Goal: Task Accomplishment & Management: Manage account settings

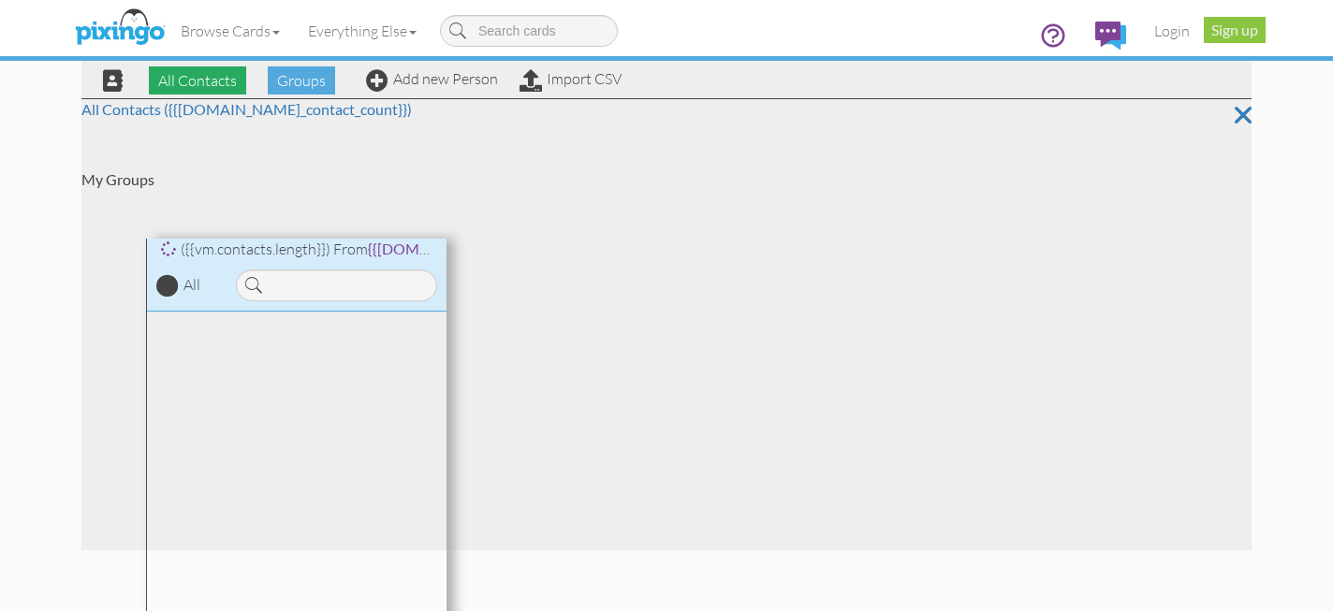
click at [178, 82] on span "All Contacts" at bounding box center [197, 80] width 97 height 28
click at [205, 79] on span "All Contacts" at bounding box center [197, 80] width 97 height 28
click at [193, 78] on span "All Contacts" at bounding box center [197, 80] width 97 height 28
click at [208, 75] on span "All Contacts" at bounding box center [197, 80] width 97 height 28
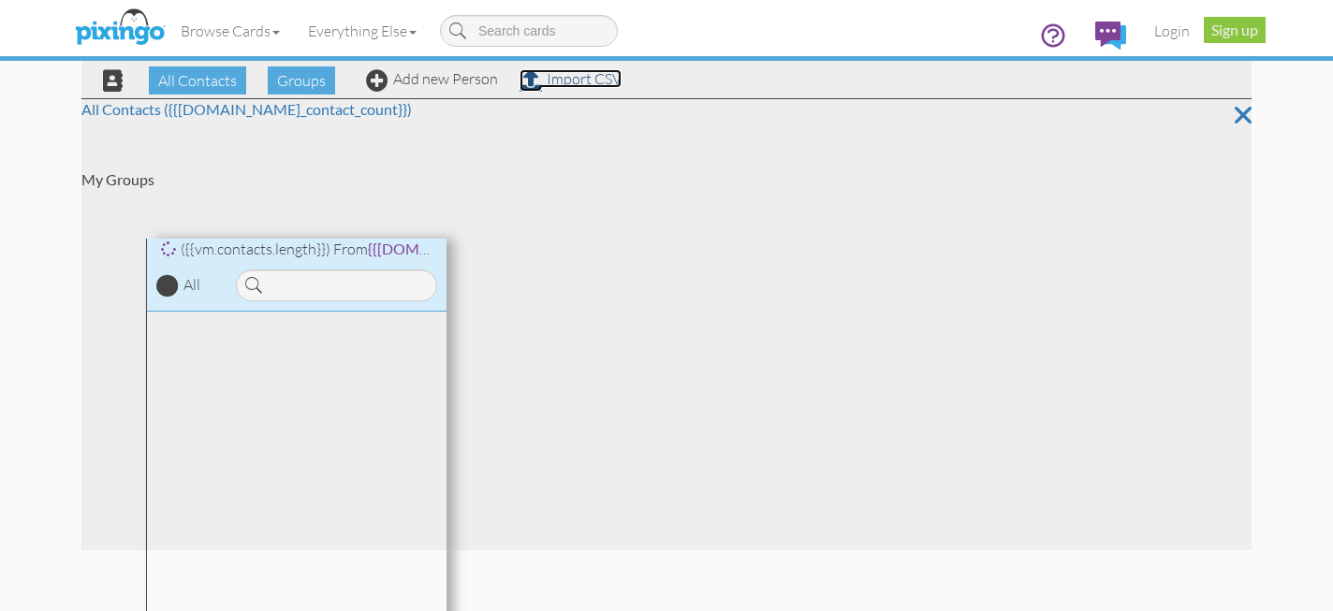
click at [593, 86] on link "Import CSV" at bounding box center [570, 78] width 102 height 19
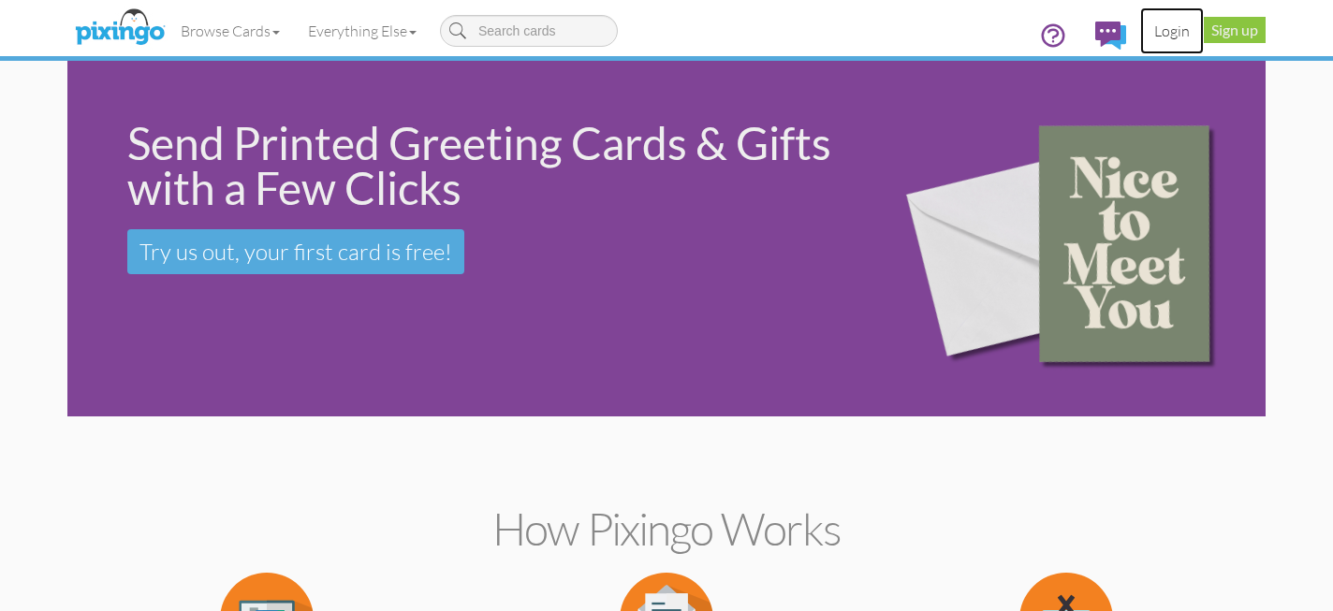
click at [1161, 23] on link "Login" at bounding box center [1172, 30] width 64 height 47
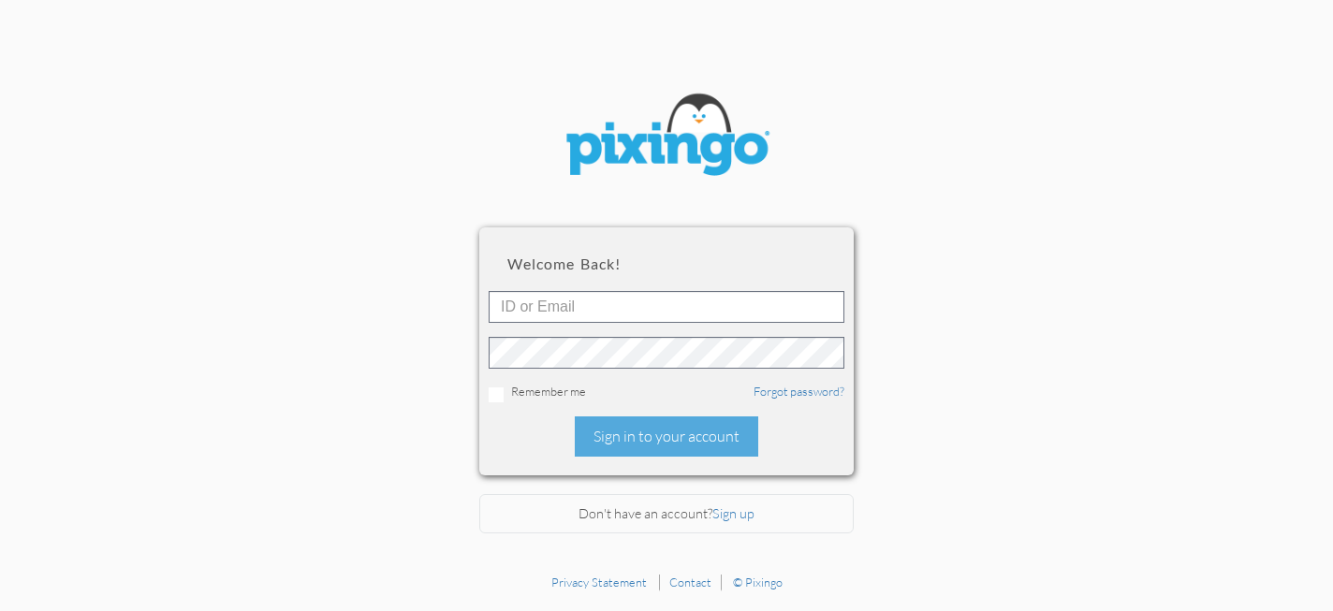
click at [688, 277] on div "Welcome back! Remember me Forgot password? Sign in to your account" at bounding box center [666, 350] width 374 height 247
click at [673, 312] on input "text" at bounding box center [667, 307] width 356 height 32
type input "[EMAIL_ADDRESS][DOMAIN_NAME]"
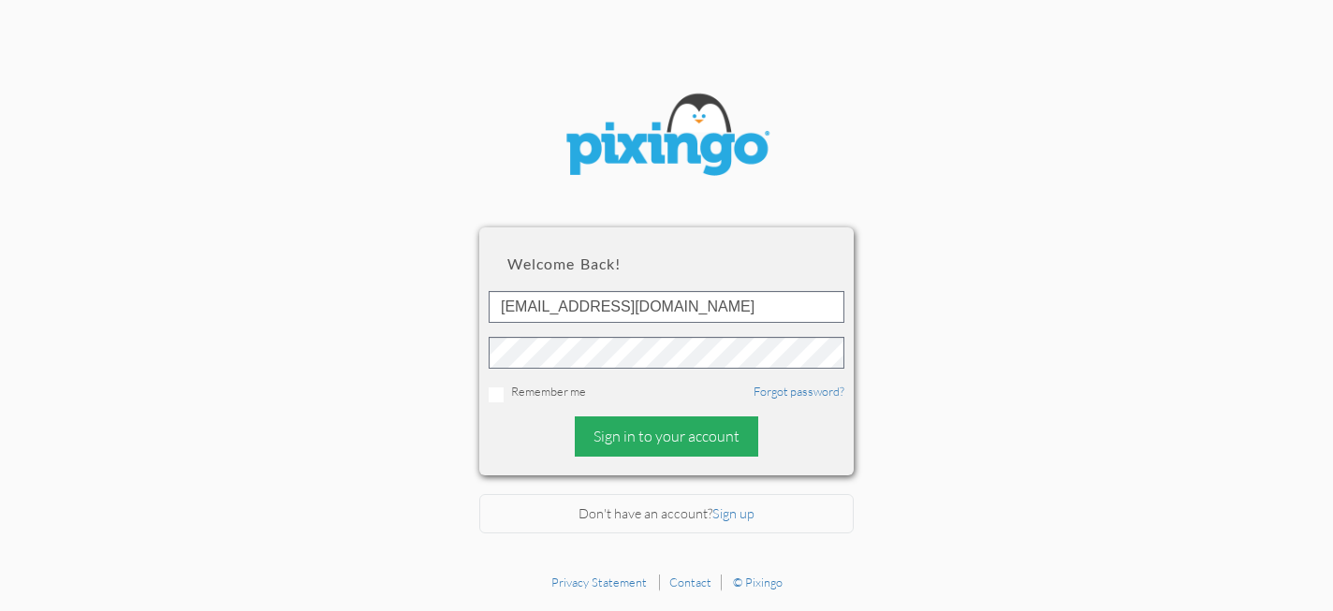
click at [670, 443] on div "Sign in to your account" at bounding box center [666, 436] width 183 height 40
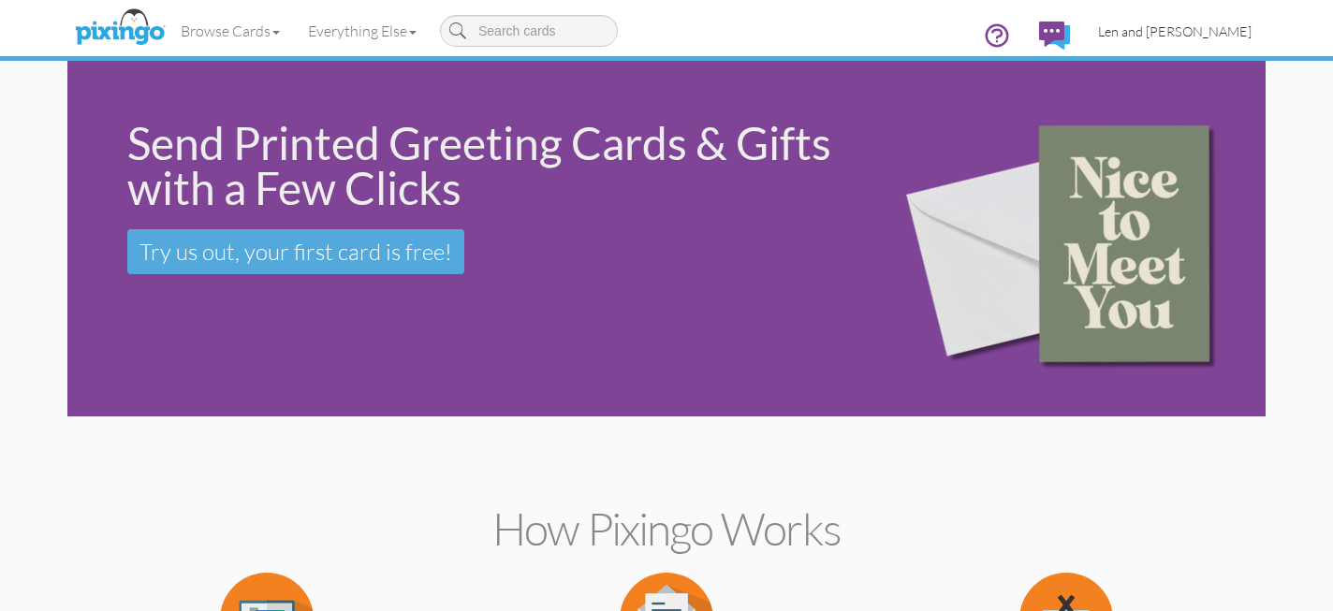
click at [1201, 36] on span "Len and [PERSON_NAME]" at bounding box center [1174, 31] width 153 height 16
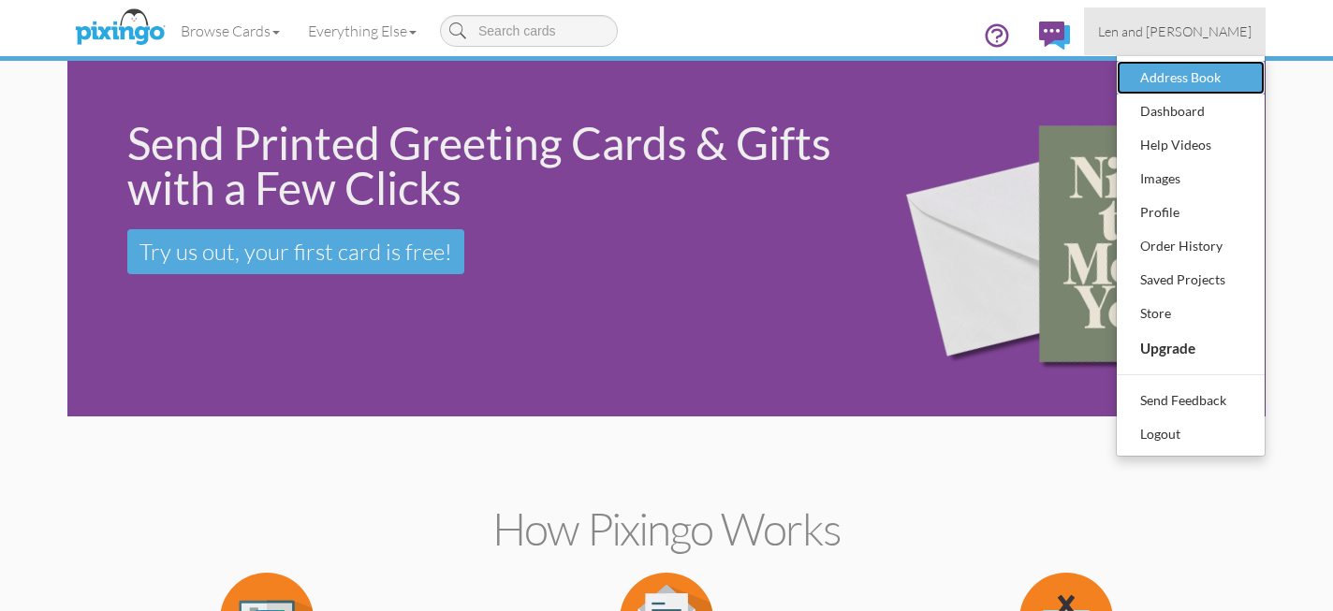
click at [1175, 83] on div "Address Book" at bounding box center [1190, 78] width 110 height 28
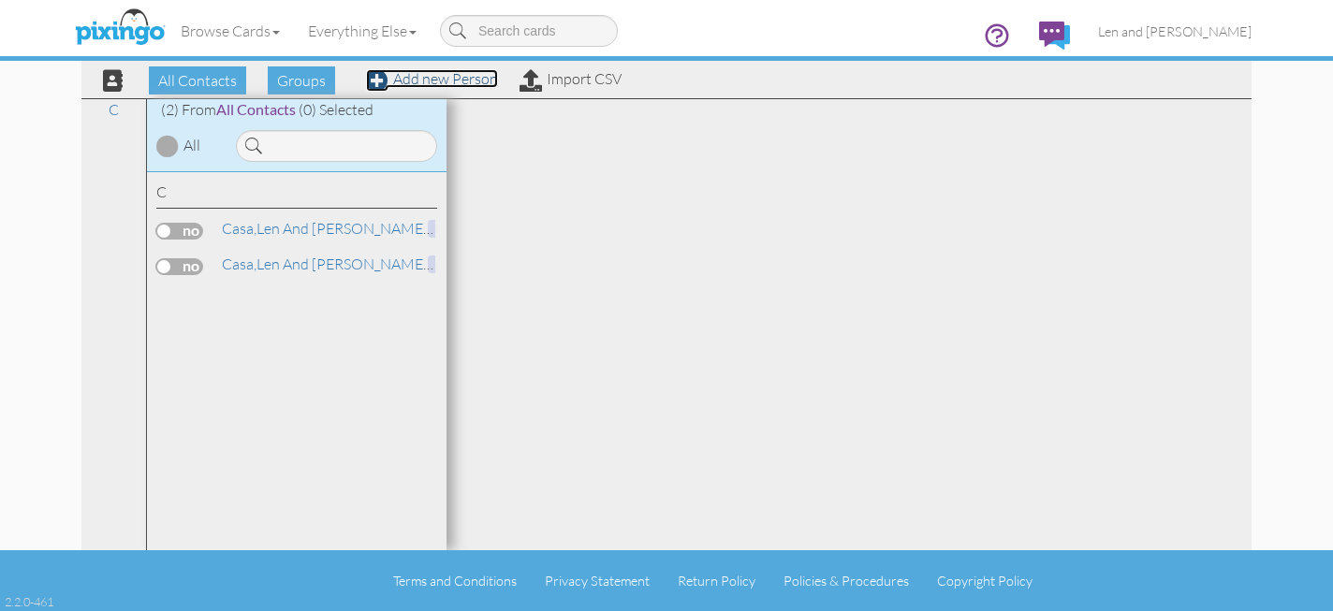
click at [411, 81] on link "Add new Person" at bounding box center [432, 78] width 132 height 19
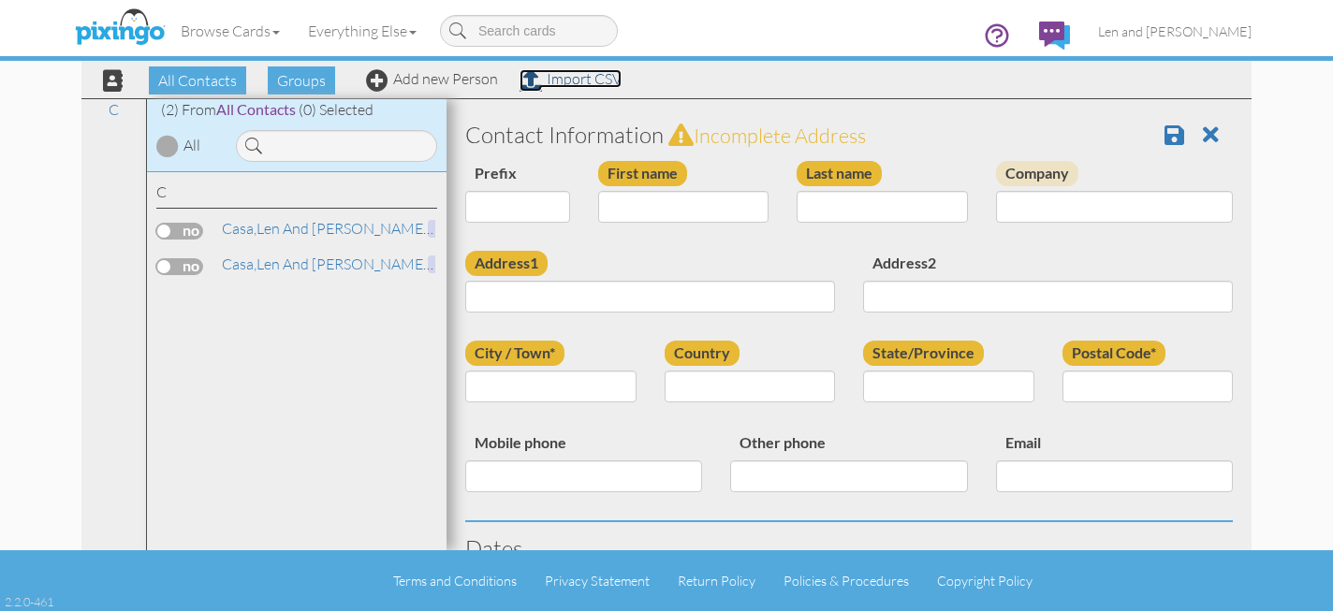
click at [560, 77] on link "Import CSV" at bounding box center [570, 78] width 102 height 19
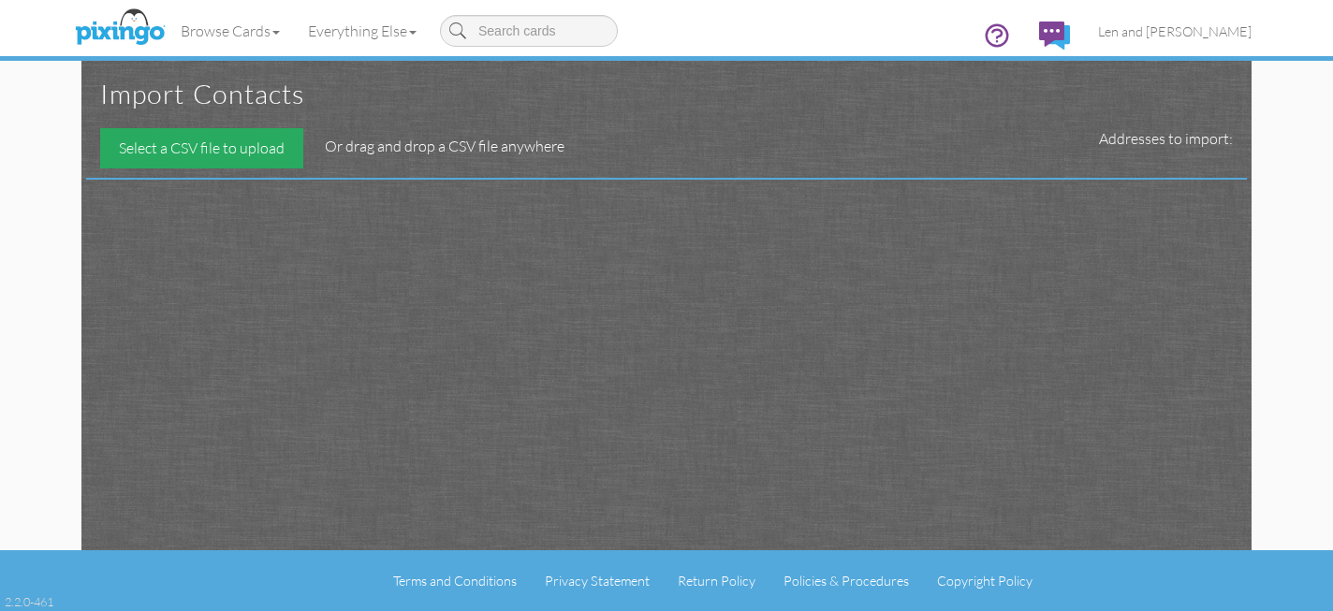
click at [246, 145] on div "Select a CSV file to upload" at bounding box center [201, 148] width 203 height 40
click at [161, 140] on div "Select a CSV file to upload" at bounding box center [201, 148] width 203 height 40
type input "C:\fakepath\Email List.xlsx"
click at [675, 344] on div "Import contacts Select a CSV file to upload Or drag and drop a CSV file anywher…" at bounding box center [666, 305] width 1132 height 489
click at [215, 153] on div "Select a CSV file to upload" at bounding box center [201, 148] width 203 height 40
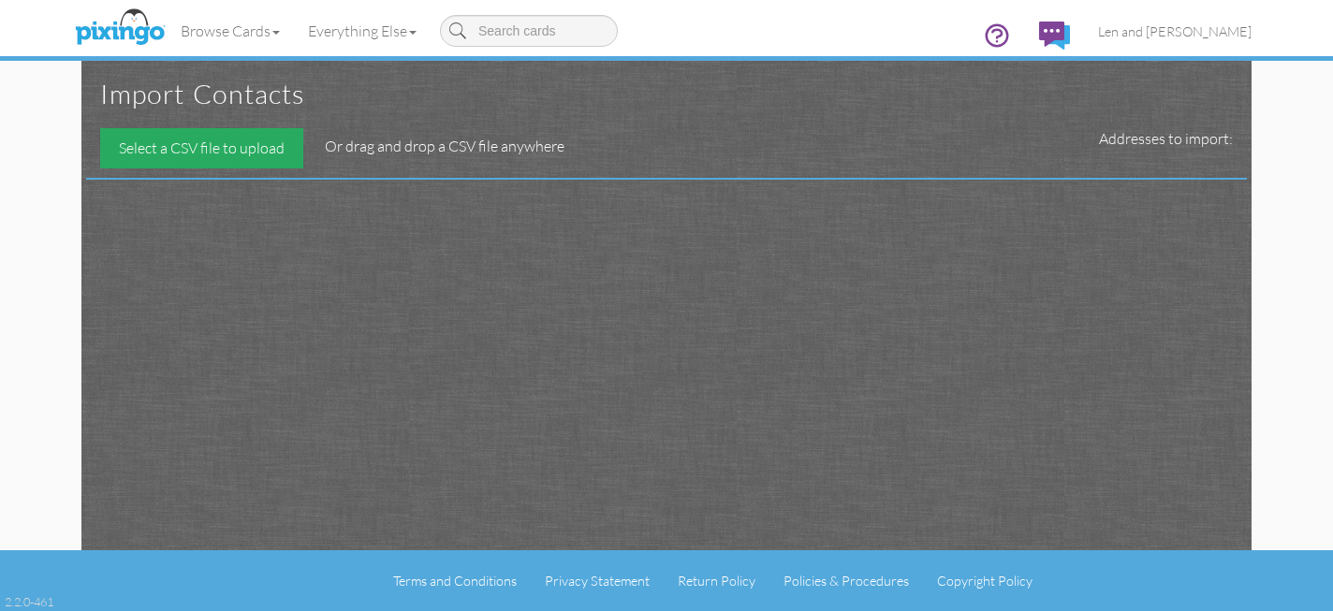
type input "C:\fakepath\Email List.xlsx"
click at [408, 178] on div at bounding box center [666, 179] width 1160 height 2
click at [1237, 32] on span "Len and [PERSON_NAME]" at bounding box center [1174, 31] width 153 height 16
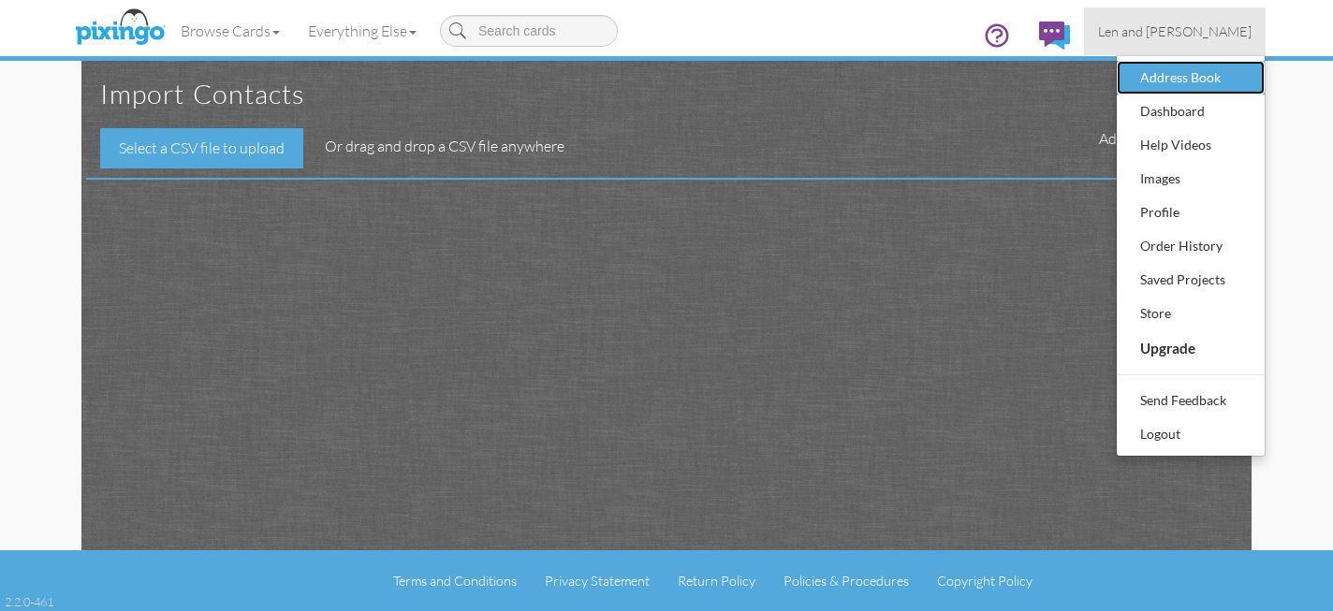
click at [1189, 82] on div "Address Book" at bounding box center [1190, 78] width 110 height 28
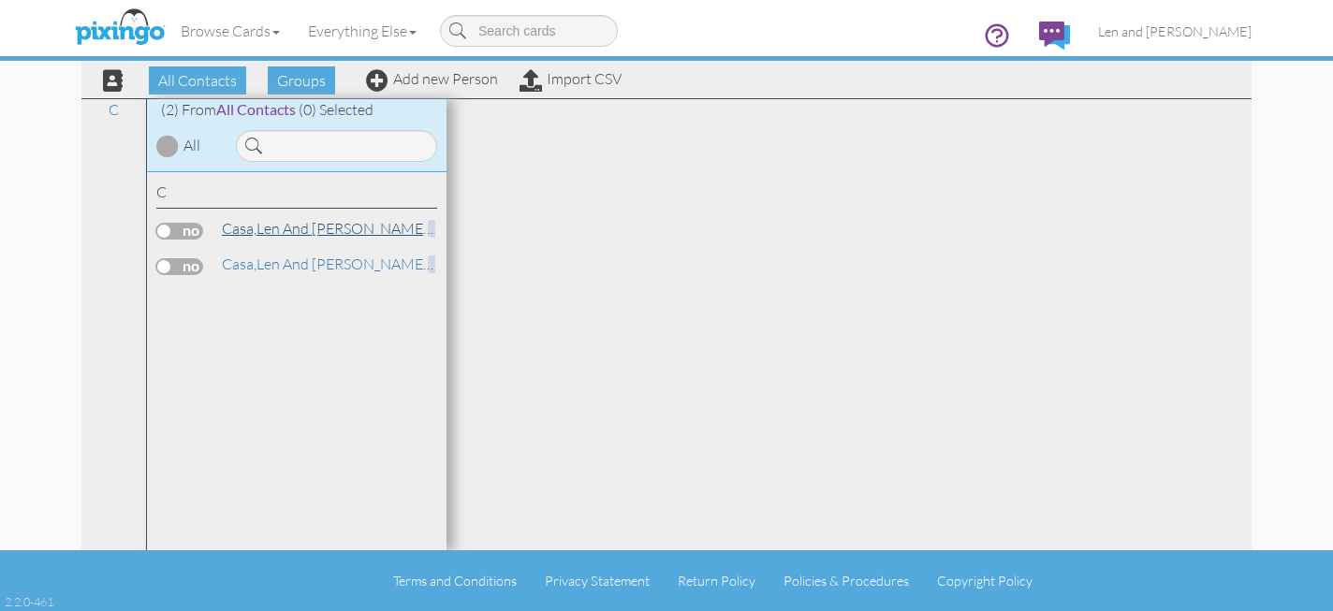
click at [330, 233] on link "Casa, Len and [PERSON_NAME] Creating Magic Vacations" at bounding box center [403, 228] width 367 height 22
click at [168, 232] on label at bounding box center [179, 231] width 47 height 17
click at [0, 0] on input "checkbox" at bounding box center [0, 0] width 0 height 0
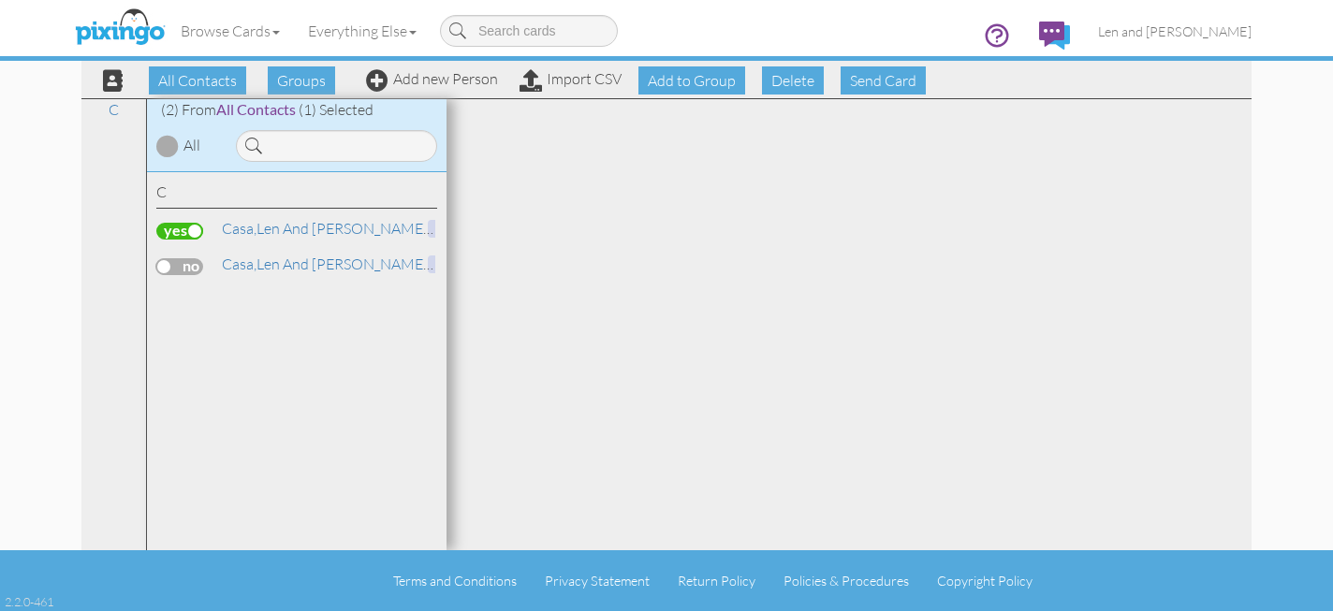
click at [164, 271] on label at bounding box center [179, 266] width 47 height 17
click at [0, 0] on input "checkbox" at bounding box center [0, 0] width 0 height 0
click at [559, 302] on div at bounding box center [848, 324] width 805 height 451
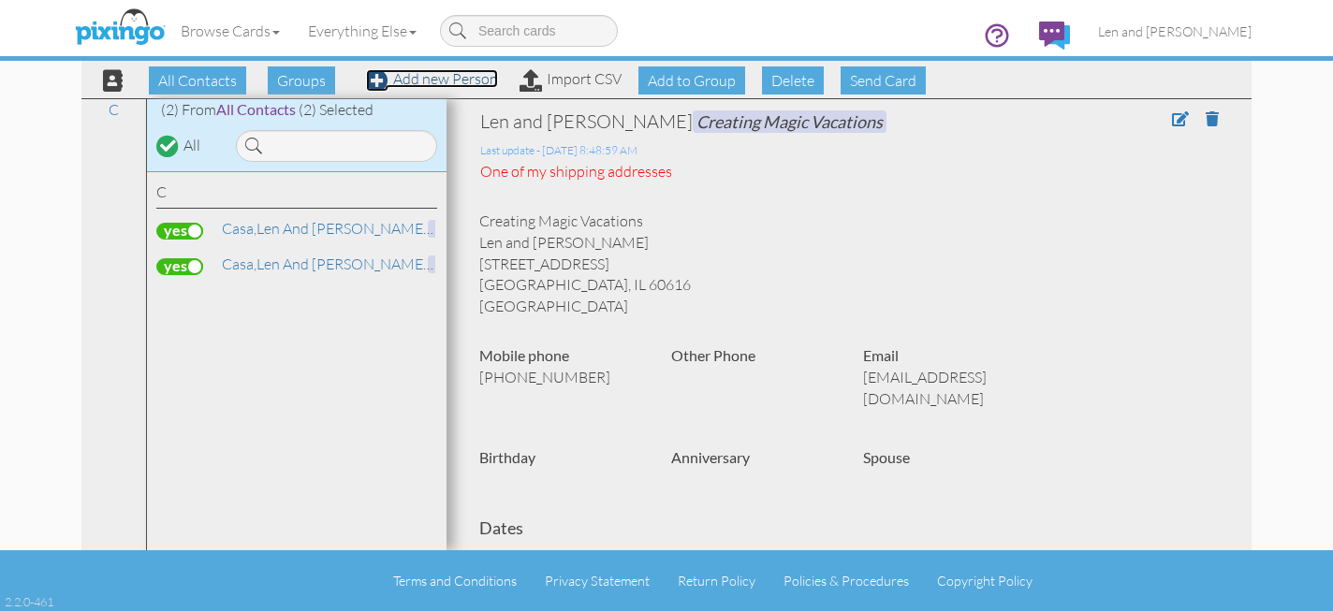
click at [372, 77] on span at bounding box center [377, 80] width 22 height 22
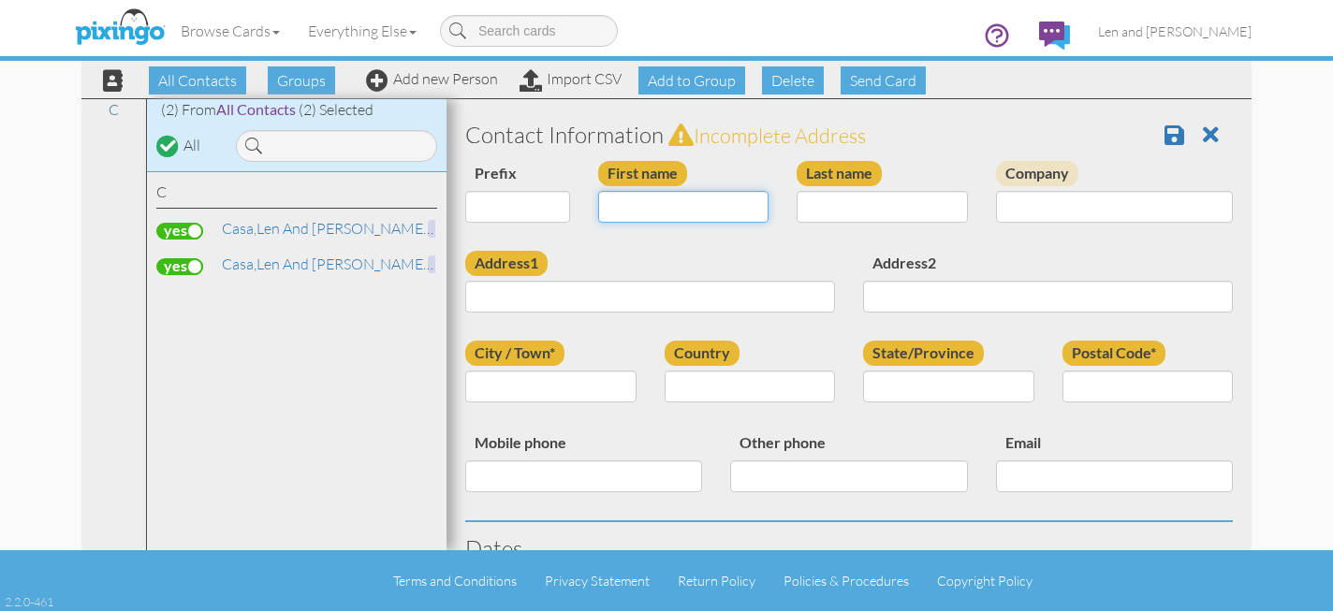
click at [681, 209] on input "First name" at bounding box center [683, 207] width 171 height 32
type input "[PERSON_NAME]"
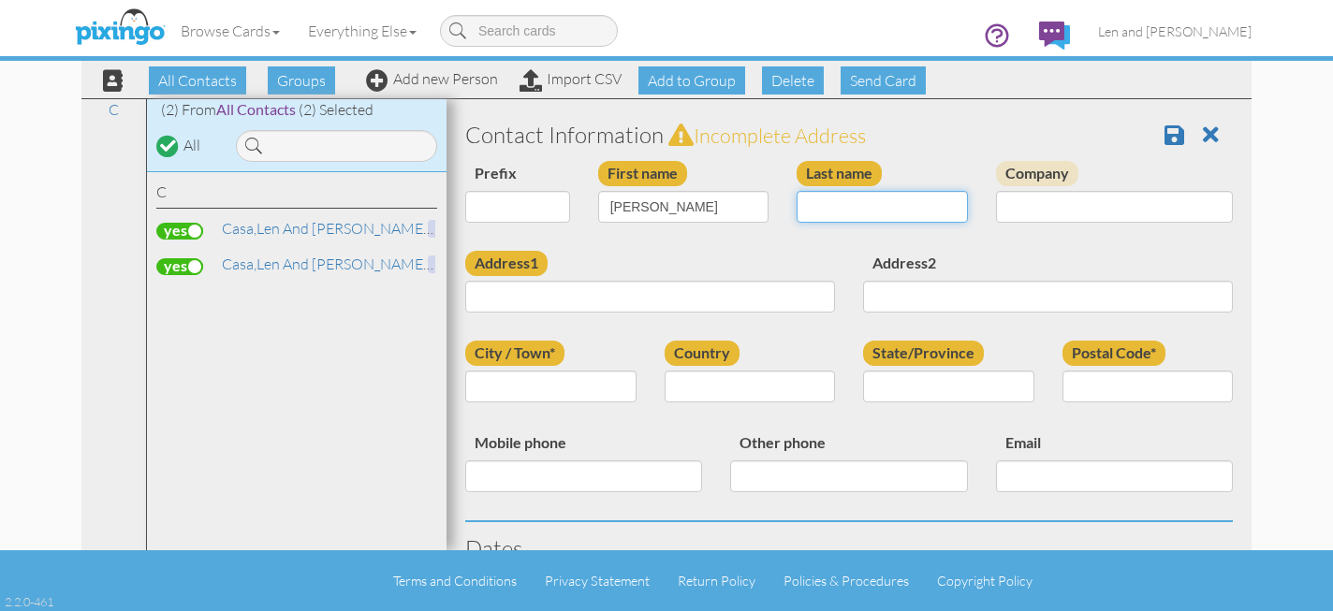
click at [926, 213] on input "Last name" at bounding box center [881, 207] width 171 height 32
type input "Terrile"
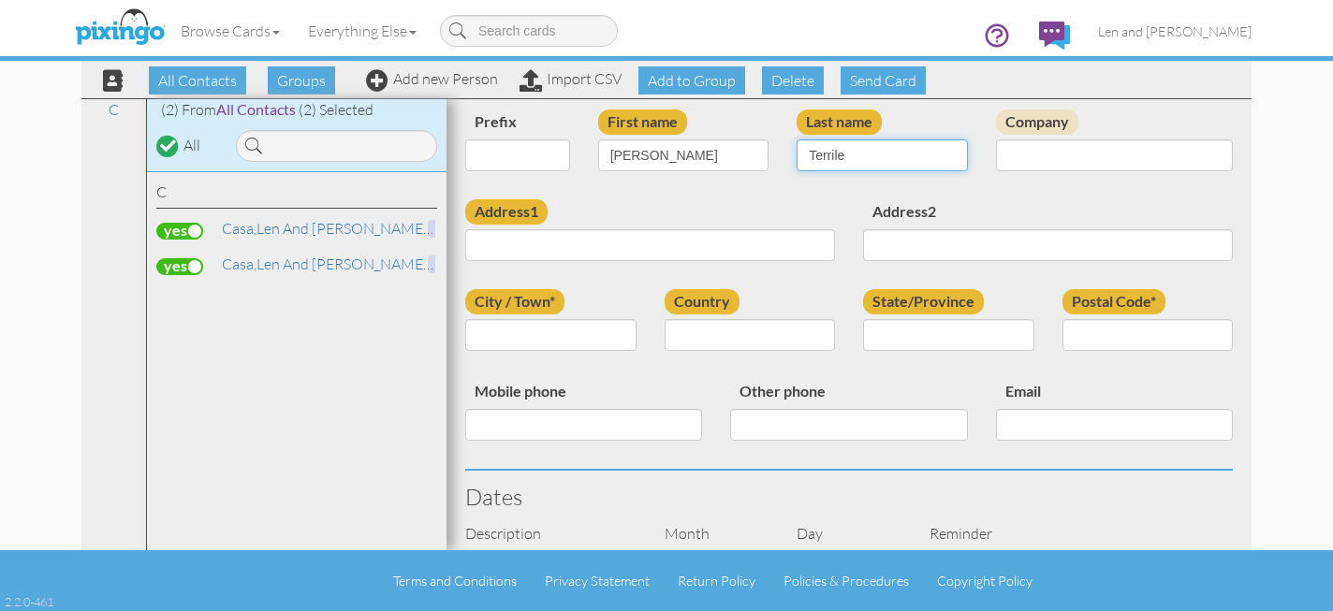
scroll to position [52, 0]
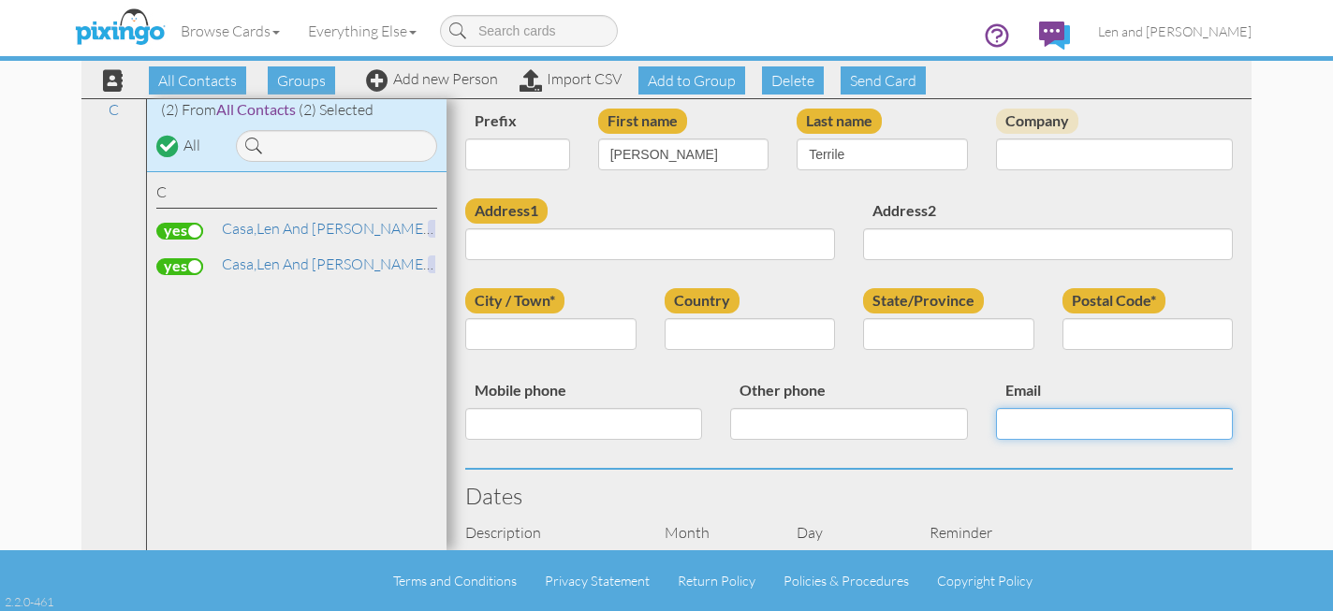
click at [1036, 433] on input "Email" at bounding box center [1114, 424] width 237 height 32
paste input "[EMAIL_ADDRESS][DOMAIN_NAME]"
type input "[EMAIL_ADDRESS][DOMAIN_NAME]"
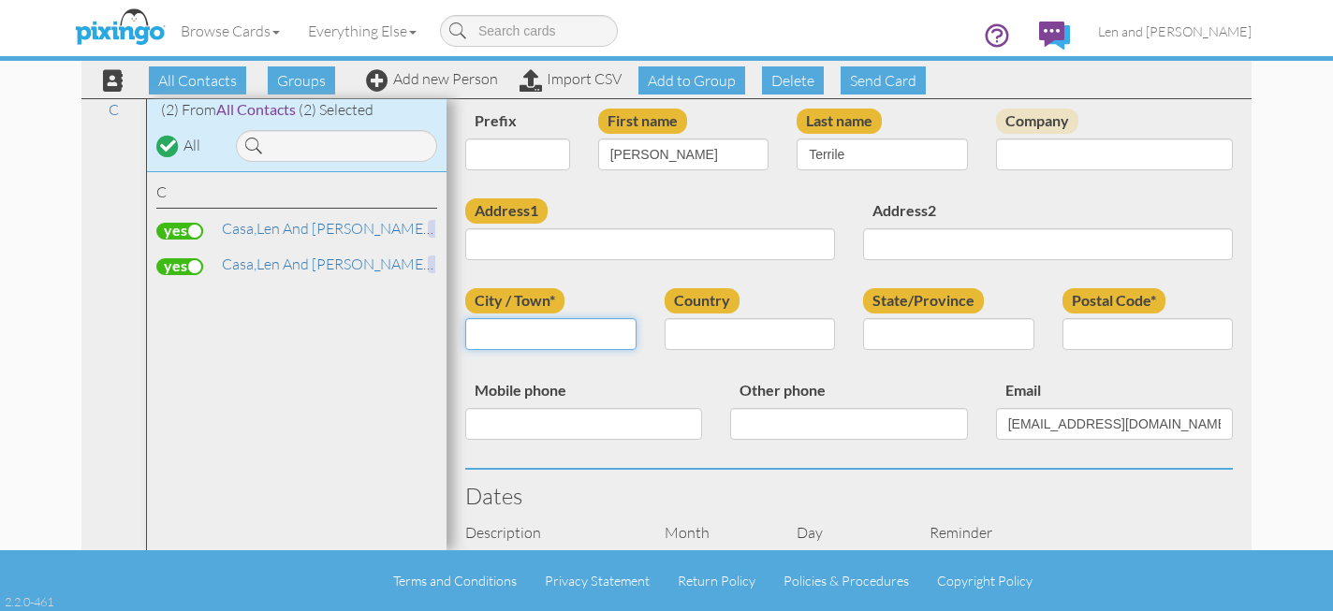
click at [533, 329] on input "City / Town*" at bounding box center [550, 334] width 171 height 32
click at [612, 323] on input "City / Town*" at bounding box center [550, 334] width 171 height 32
type input "[GEOGRAPHIC_DATA]"
click at [1030, 364] on div "City / Town* [GEOGRAPHIC_DATA] Country [GEOGRAPHIC_DATA] -------------- [GEOGRA…" at bounding box center [848, 333] width 795 height 90
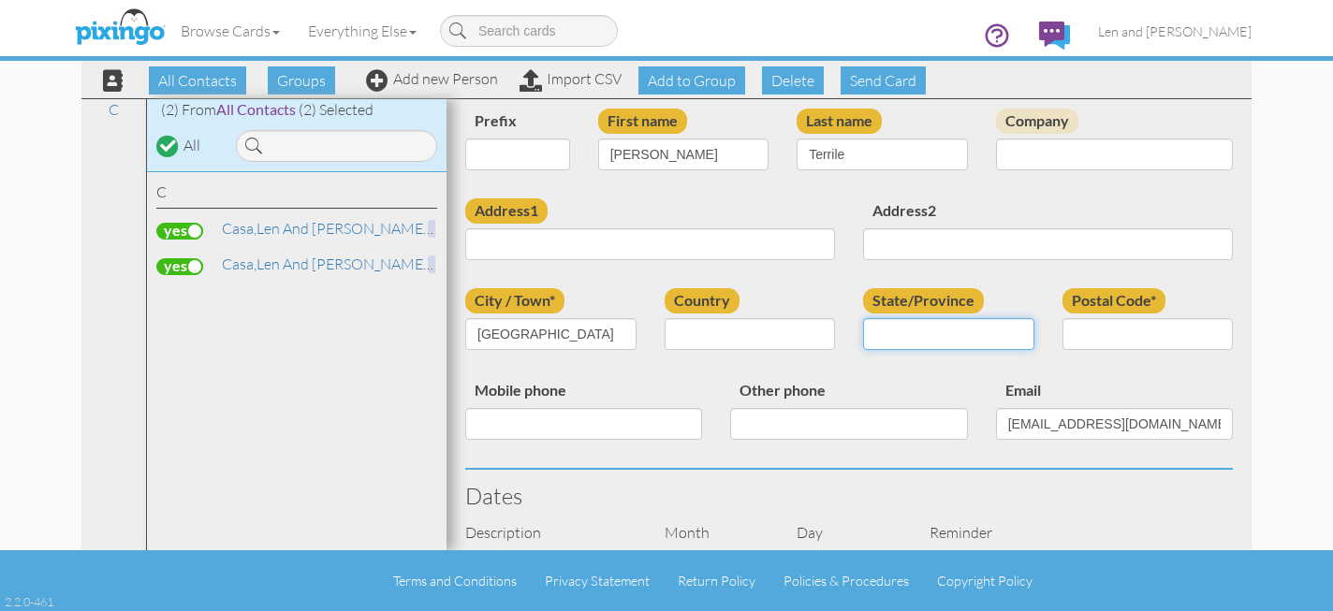
click at [970, 327] on input "State/Province" at bounding box center [948, 334] width 171 height 32
type input "IL"
click at [799, 333] on select "[GEOGRAPHIC_DATA] -------------- [GEOGRAPHIC_DATA] [GEOGRAPHIC_DATA] [GEOGRAPHI…" at bounding box center [749, 334] width 171 height 32
select select "object:1217"
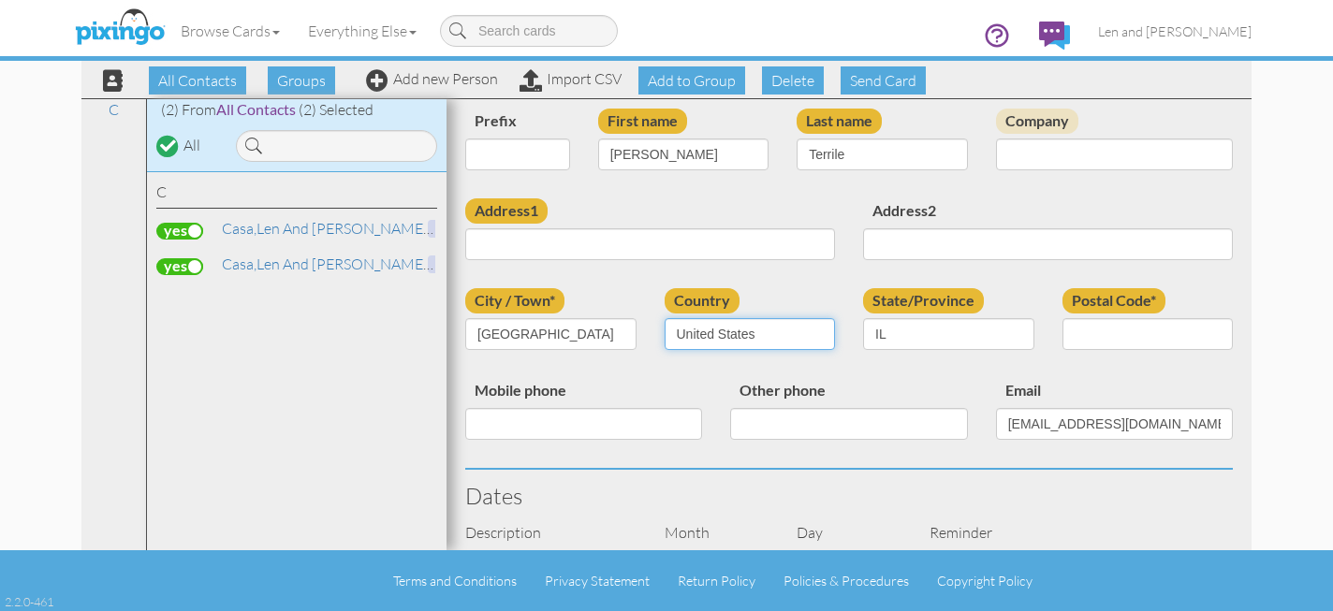
click at [664, 318] on select "[GEOGRAPHIC_DATA] -------------- [GEOGRAPHIC_DATA] [GEOGRAPHIC_DATA] [GEOGRAPHI…" at bounding box center [749, 334] width 171 height 32
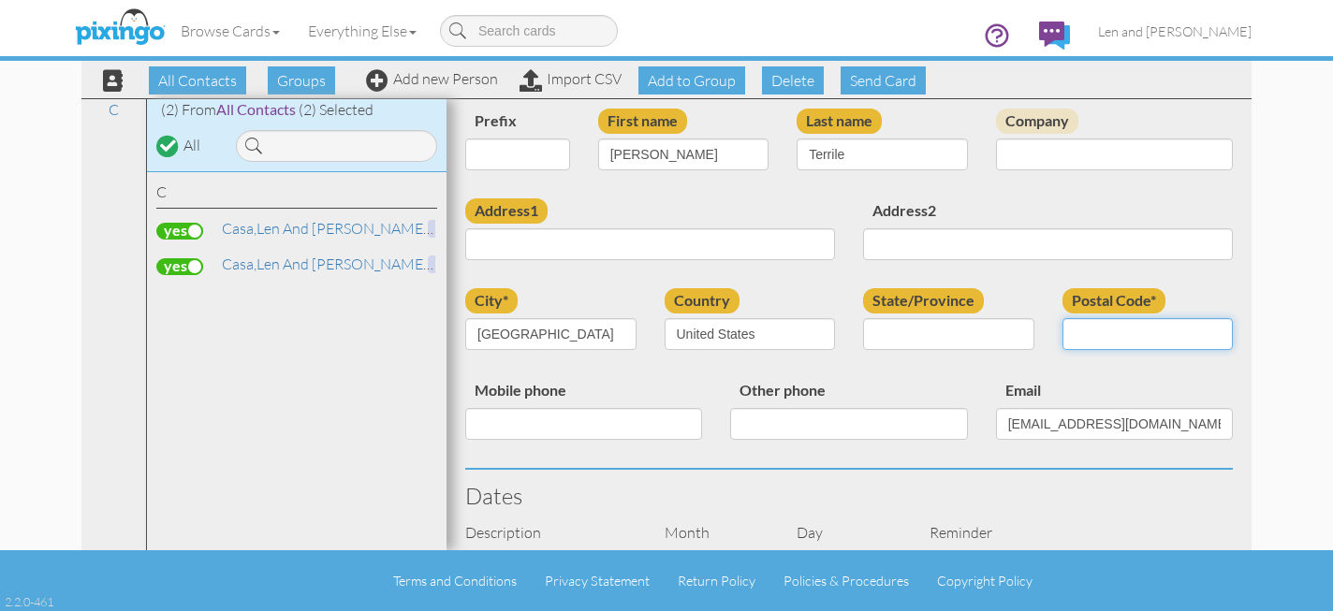
click at [1148, 328] on input "Postal Code*" at bounding box center [1147, 334] width 171 height 32
type input "60616"
click at [719, 383] on div "Other phone" at bounding box center [848, 416] width 265 height 76
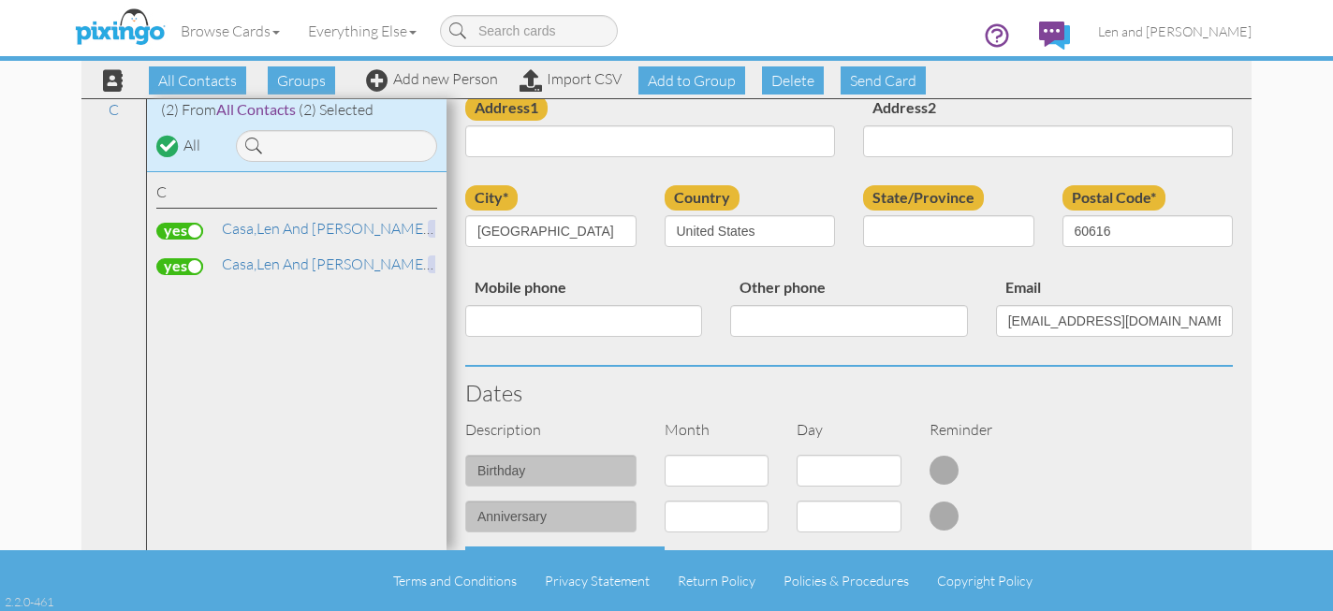
scroll to position [163, 0]
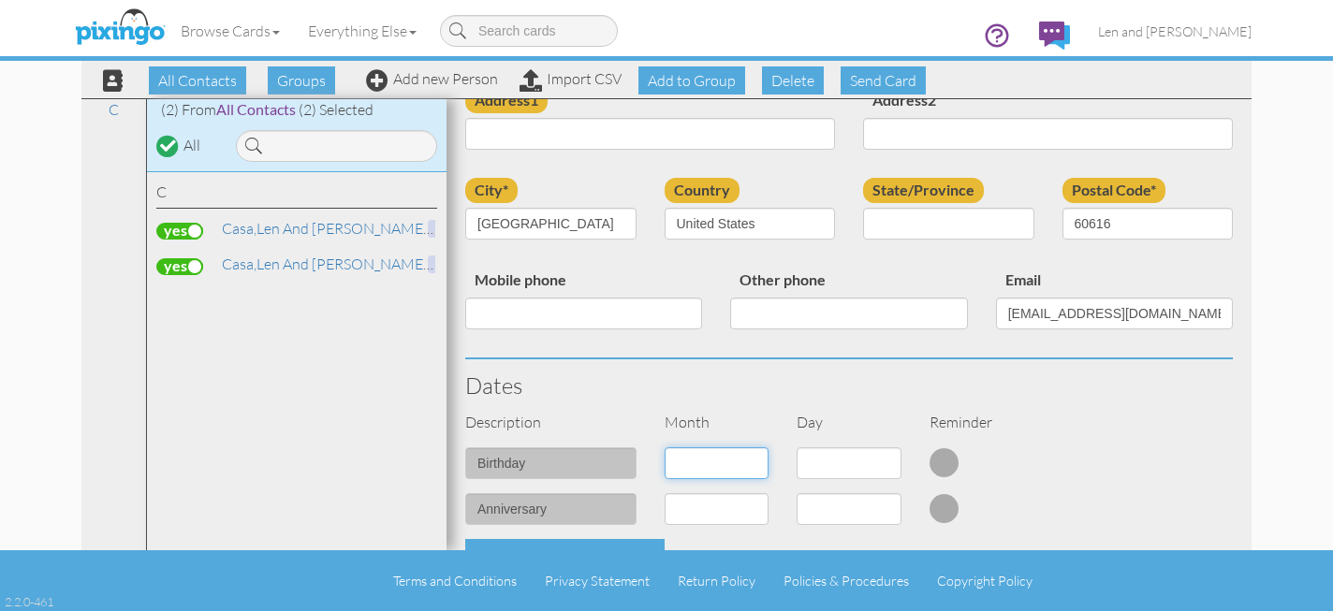
click at [742, 461] on select "1 - [DATE] - [DATE] - [DATE] - [DATE] - [DATE] - [DATE] - [DATE] - [DATE] - [DA…" at bounding box center [716, 463] width 105 height 32
select select "object:1208"
click at [664, 447] on select "1 - [DATE] - [DATE] - [DATE] - [DATE] - [DATE] - [DATE] - [DATE] - [DATE] - [DA…" at bounding box center [716, 463] width 105 height 32
click at [891, 464] on select "1 2 3 4 5 6 7 8 9 10 11 12 13 14 15 16 17 18 19 20 21 22 23 24 25 26 27 28 29 30" at bounding box center [848, 463] width 105 height 32
select select "number:29"
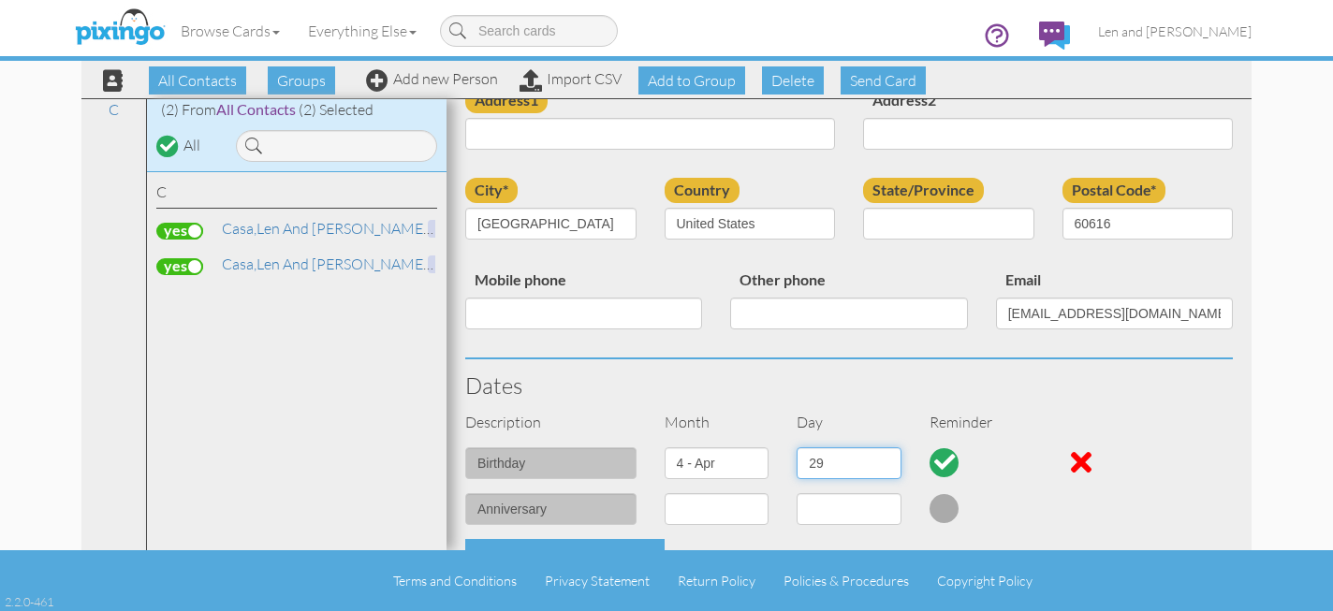
click at [796, 447] on select "1 2 3 4 5 6 7 8 9 10 11 12 13 14 15 16 17 18 19 20 21 22 23 24 25 26 27 28 29 30" at bounding box center [848, 463] width 105 height 32
click at [1027, 493] on div at bounding box center [981, 508] width 133 height 30
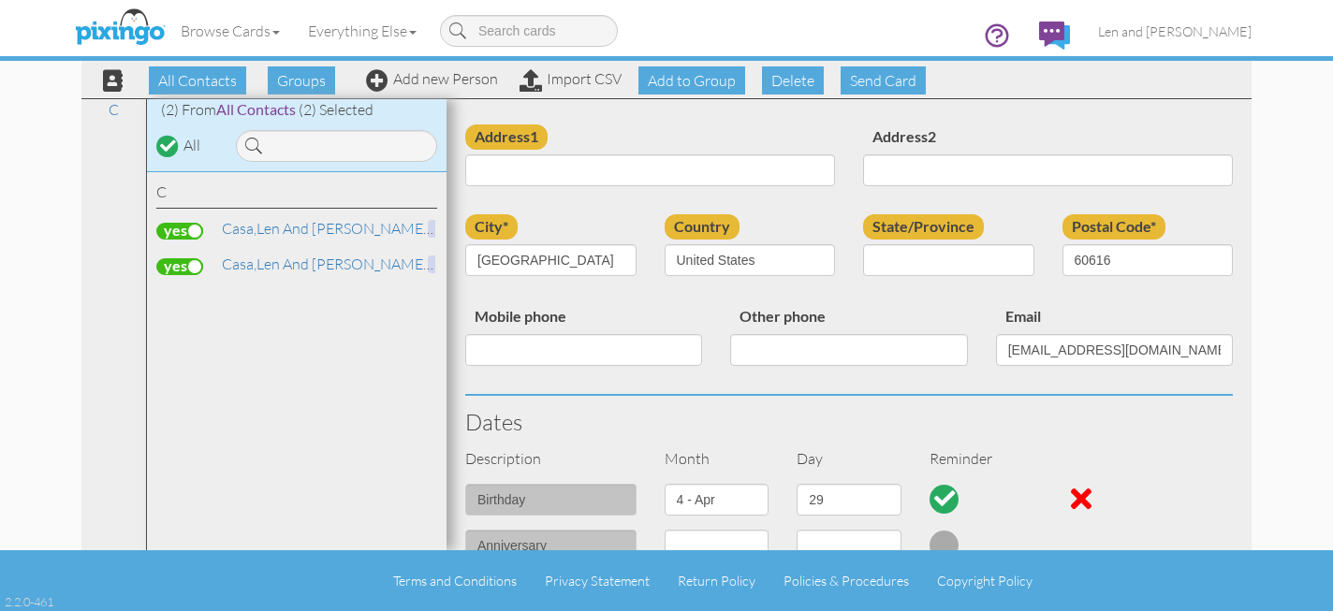
scroll to position [124, 0]
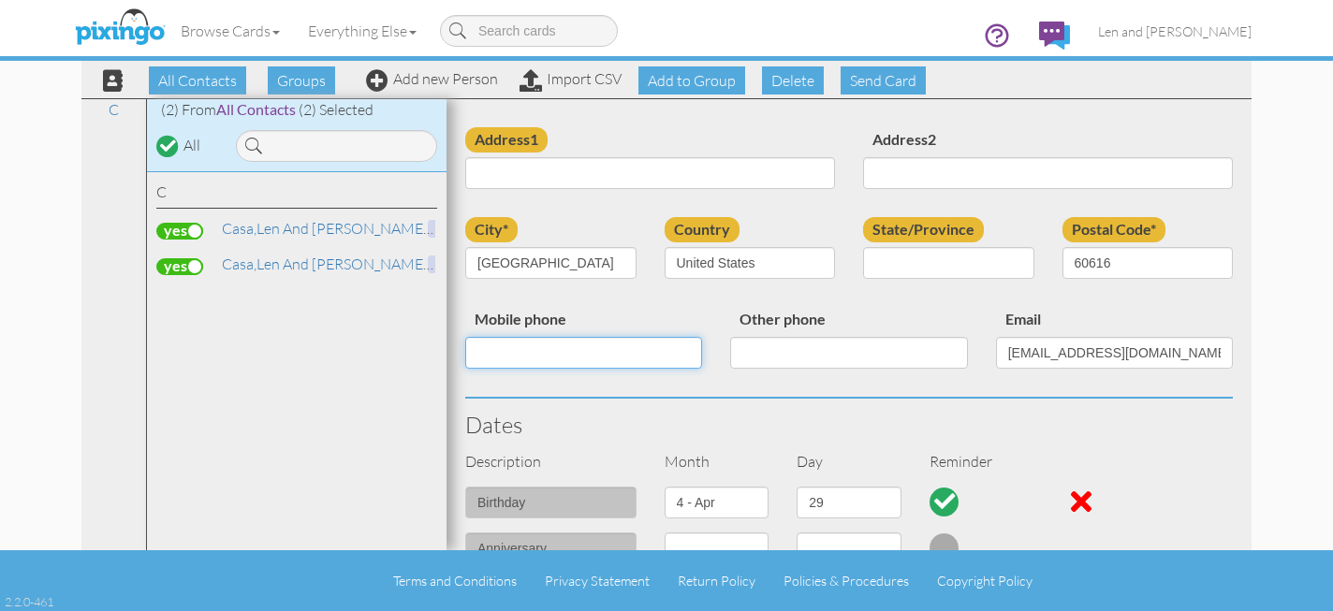
click at [637, 352] on input "Mobile phone" at bounding box center [583, 353] width 237 height 32
paste input "7736998571"
type input "7736998571"
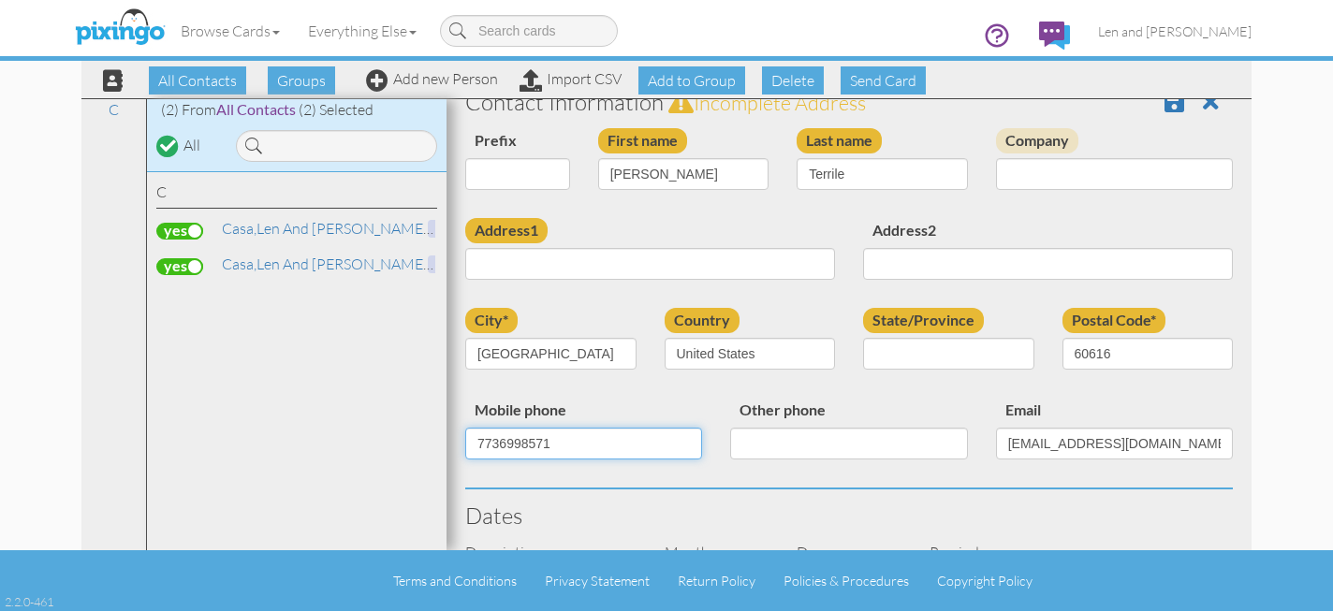
scroll to position [0, 0]
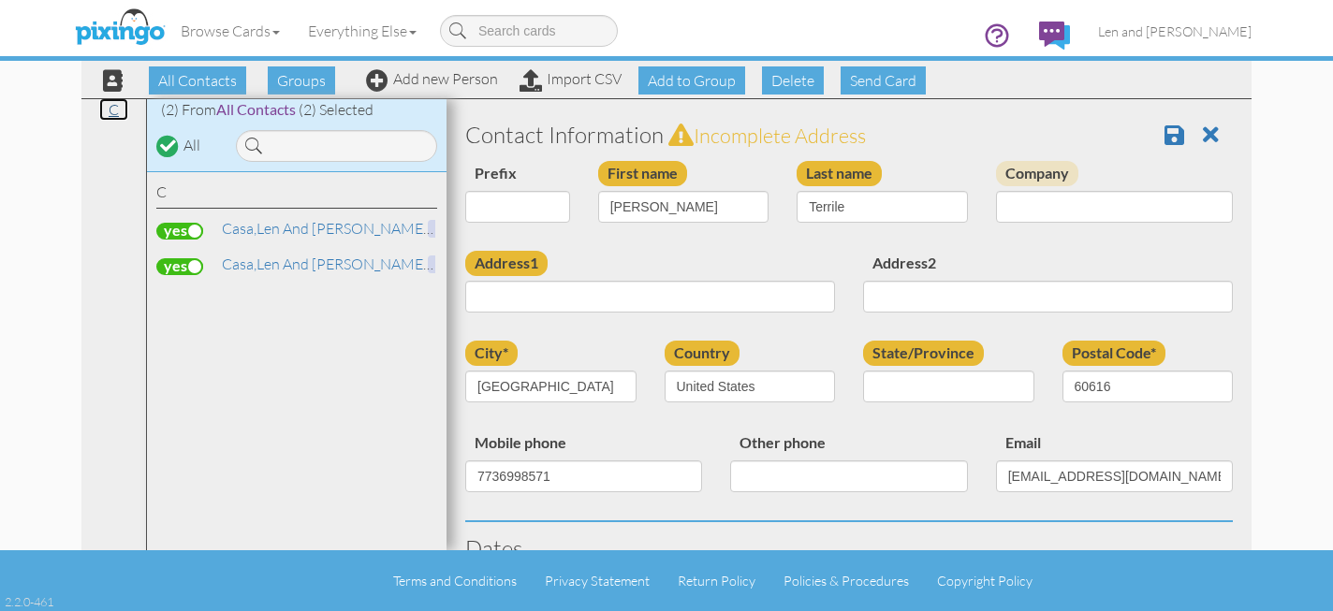
click at [109, 112] on link "C" at bounding box center [113, 109] width 29 height 22
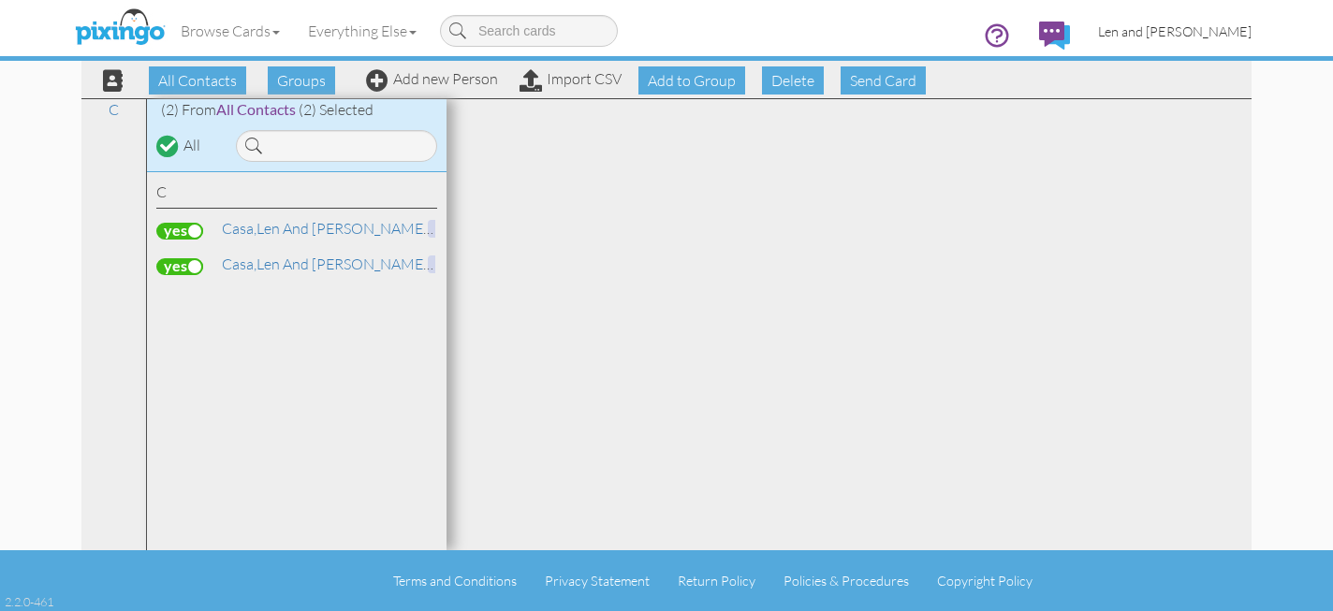
click at [1181, 29] on span "Len and [PERSON_NAME]" at bounding box center [1174, 31] width 153 height 16
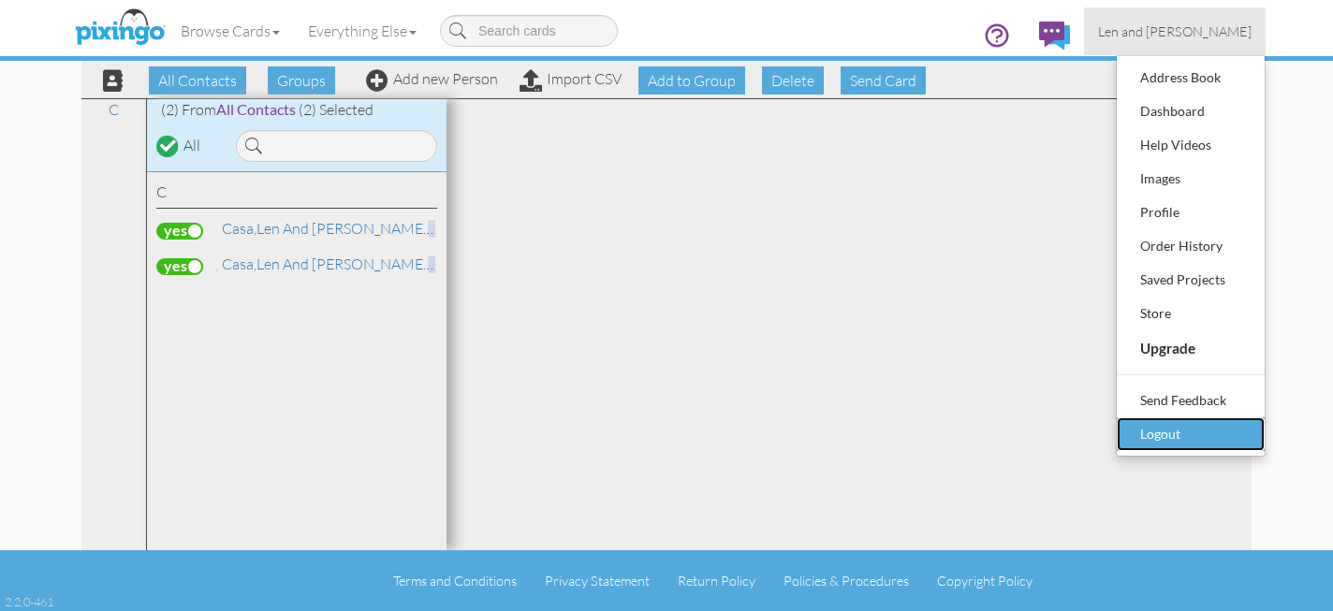
click at [1160, 432] on div "Logout" at bounding box center [1190, 434] width 110 height 28
